Goal: Find specific page/section

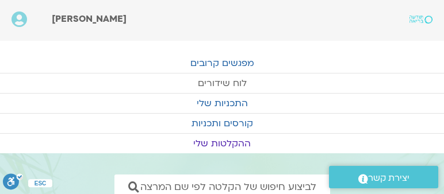
click at [228, 82] on link "לוח שידורים" at bounding box center [222, 84] width 444 height 20
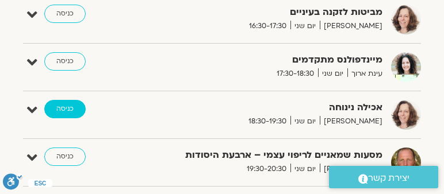
click at [71, 106] on link "כניסה" at bounding box center [64, 109] width 41 height 18
